Goal: Navigation & Orientation: Understand site structure

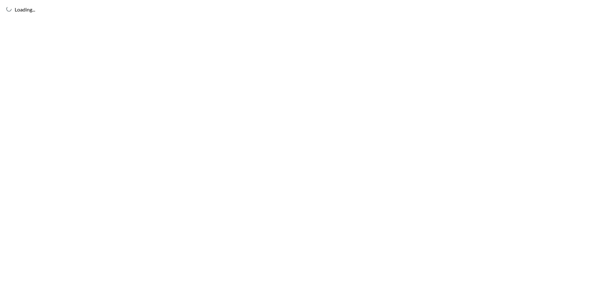
click at [291, 79] on div "Loading..." at bounding box center [306, 152] width 613 height 304
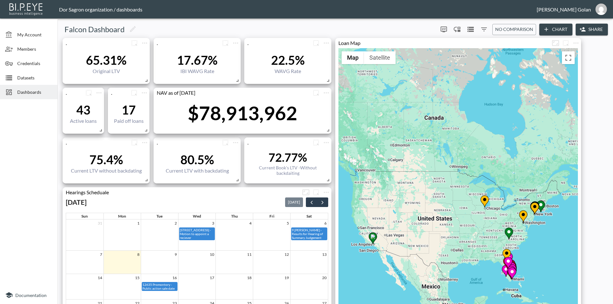
drag, startPoint x: 429, startPoint y: 245, endPoint x: 410, endPoint y: 206, distance: 42.8
click at [410, 206] on div "To activate drag with keyboard, press Alt + Enter. Once in keyboard drag state,…" at bounding box center [457, 212] width 239 height 329
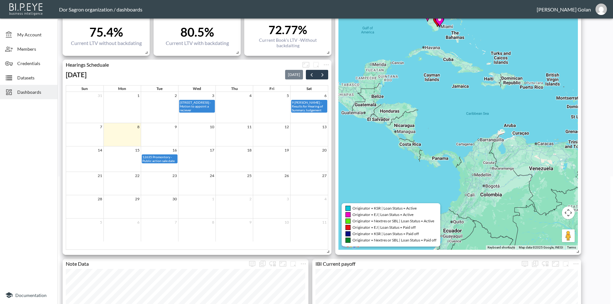
scroll to position [64, 0]
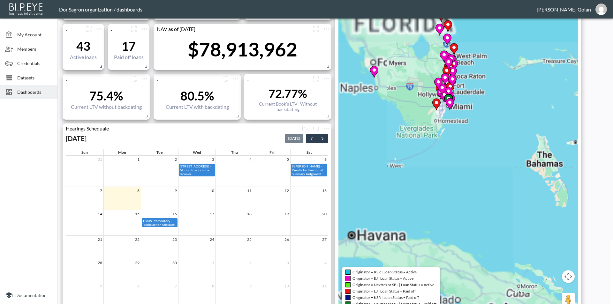
drag, startPoint x: 409, startPoint y: 84, endPoint x: 490, endPoint y: 226, distance: 164.3
click at [490, 224] on div "To activate drag with keyboard, press Alt + Enter. Once in keyboard drag state,…" at bounding box center [457, 148] width 239 height 329
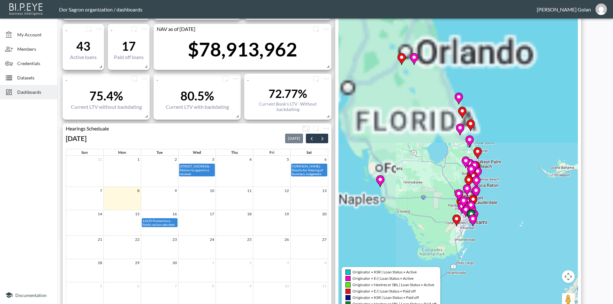
click at [482, 187] on div "To activate drag with keyboard, press Alt + Enter. Once in keyboard drag state,…" at bounding box center [457, 148] width 239 height 329
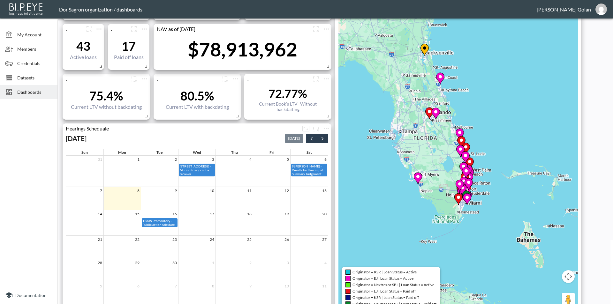
click at [467, 131] on div "To activate drag with keyboard, press Alt + Enter. Once in keyboard drag state,…" at bounding box center [457, 148] width 239 height 329
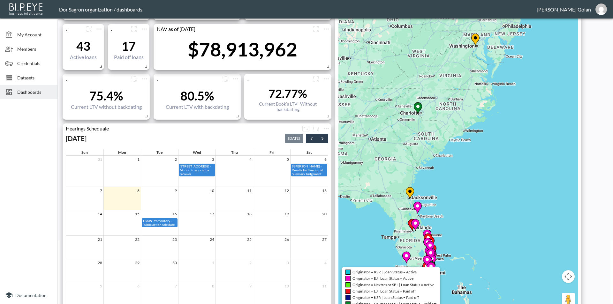
drag, startPoint x: 434, startPoint y: 150, endPoint x: 427, endPoint y: 175, distance: 25.7
click at [428, 175] on div "To activate drag with keyboard, press Alt + Enter. Once in keyboard drag state,…" at bounding box center [457, 148] width 239 height 329
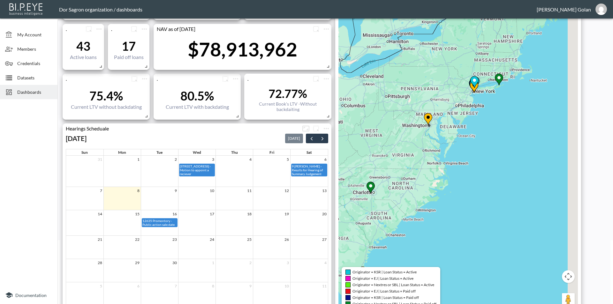
drag, startPoint x: 435, startPoint y: 120, endPoint x: 430, endPoint y: 135, distance: 16.3
click at [409, 154] on div "To activate drag with keyboard, press Alt + Enter. Once in keyboard drag state,…" at bounding box center [457, 148] width 239 height 329
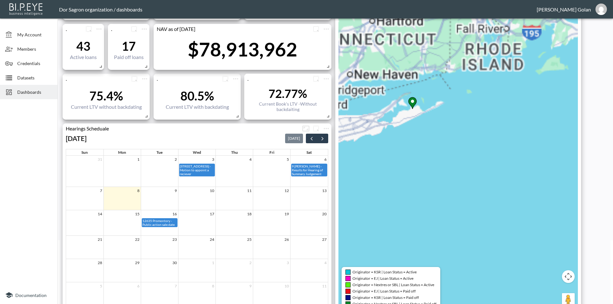
click at [513, 145] on div "To activate drag with keyboard, press Alt + Enter. Once in keyboard drag state,…" at bounding box center [457, 148] width 239 height 329
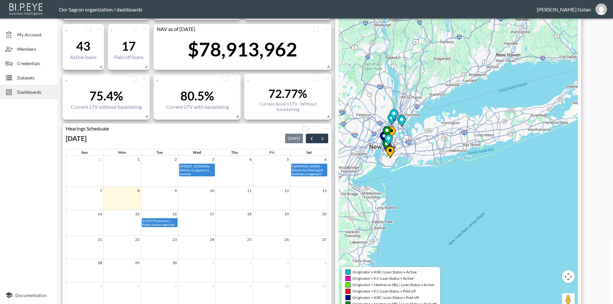
drag, startPoint x: 430, startPoint y: 144, endPoint x: 544, endPoint y: 147, distance: 114.0
click at [545, 147] on div "To activate drag with keyboard, press Alt + Enter. Once in keyboard drag state,…" at bounding box center [457, 148] width 239 height 329
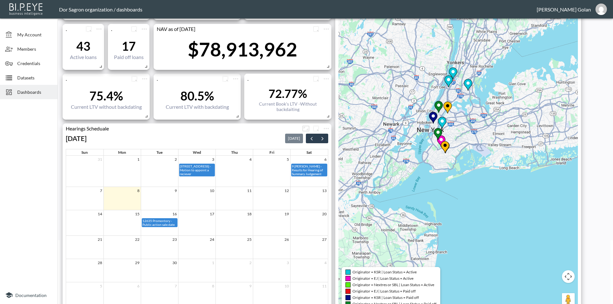
drag, startPoint x: 387, startPoint y: 155, endPoint x: 385, endPoint y: 204, distance: 48.3
click at [385, 204] on div "To activate drag with keyboard, press Alt + Enter. Once in keyboard drag state,…" at bounding box center [457, 148] width 239 height 329
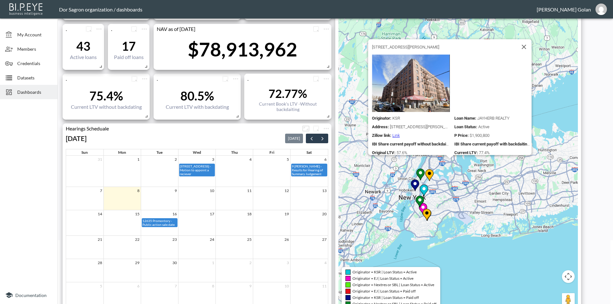
drag, startPoint x: 475, startPoint y: 166, endPoint x: 458, endPoint y: 193, distance: 31.9
click at [458, 193] on div "To activate drag with keyboard, press Alt + Enter. Once in keyboard drag state,…" at bounding box center [457, 148] width 239 height 329
click at [457, 193] on div "To activate drag with keyboard, press Alt + Enter. Once in keyboard drag state,…" at bounding box center [457, 148] width 239 height 329
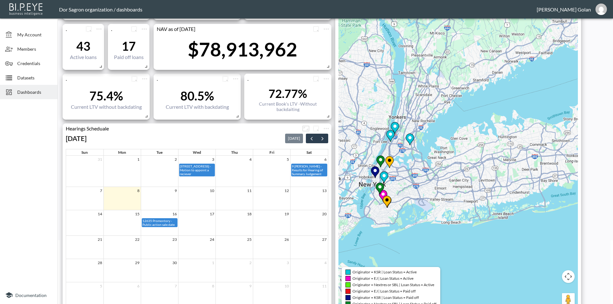
drag, startPoint x: 494, startPoint y: 190, endPoint x: 447, endPoint y: 172, distance: 50.2
click at [451, 175] on div "To activate drag with keyboard, press Alt + Enter. Once in keyboard drag state,…" at bounding box center [457, 148] width 239 height 329
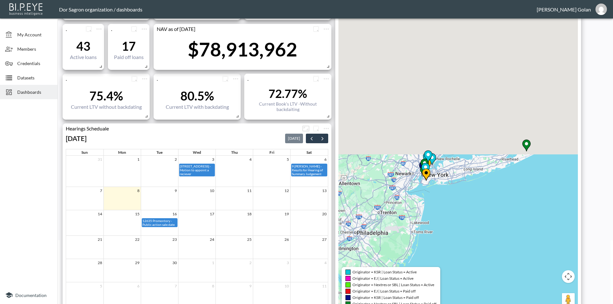
click at [459, 189] on div "To activate drag with keyboard, press Alt + Enter. Once in keyboard drag state,…" at bounding box center [457, 148] width 239 height 329
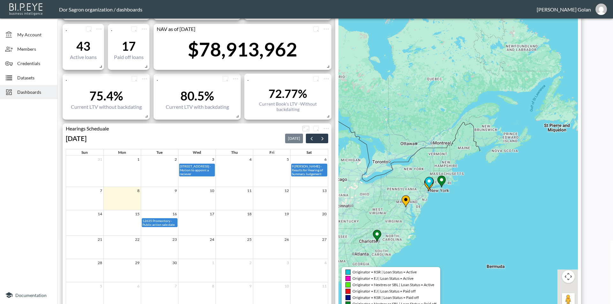
drag, startPoint x: 399, startPoint y: 192, endPoint x: 437, endPoint y: 153, distance: 54.6
click at [436, 155] on div "To activate drag with keyboard, press Alt + Enter. Once in keyboard drag state,…" at bounding box center [457, 148] width 239 height 329
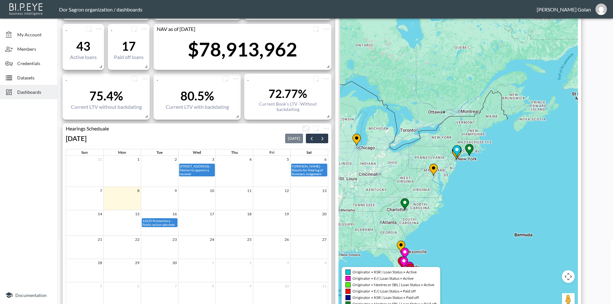
drag, startPoint x: 394, startPoint y: 179, endPoint x: 477, endPoint y: 157, distance: 85.7
click at [473, 158] on div "To activate drag with keyboard, press Alt + Enter. Once in keyboard drag state,…" at bounding box center [457, 148] width 239 height 329
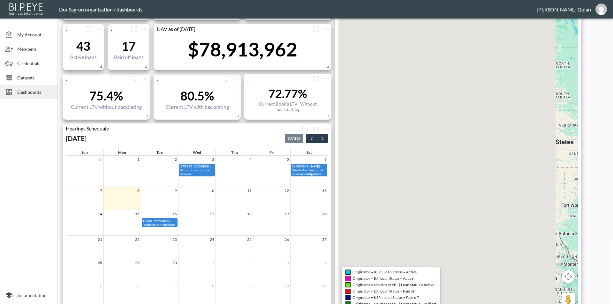
drag, startPoint x: 436, startPoint y: 171, endPoint x: 494, endPoint y: 198, distance: 63.6
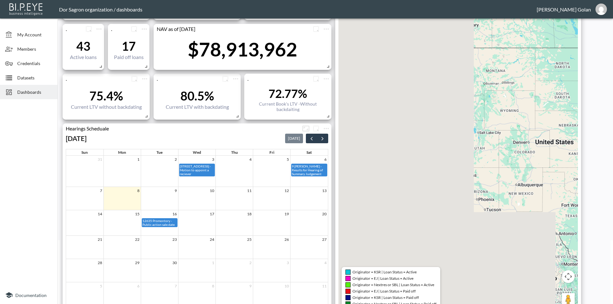
click at [494, 198] on div "To activate drag with keyboard, press Alt + Enter. Once in keyboard drag state,…" at bounding box center [457, 148] width 239 height 329
